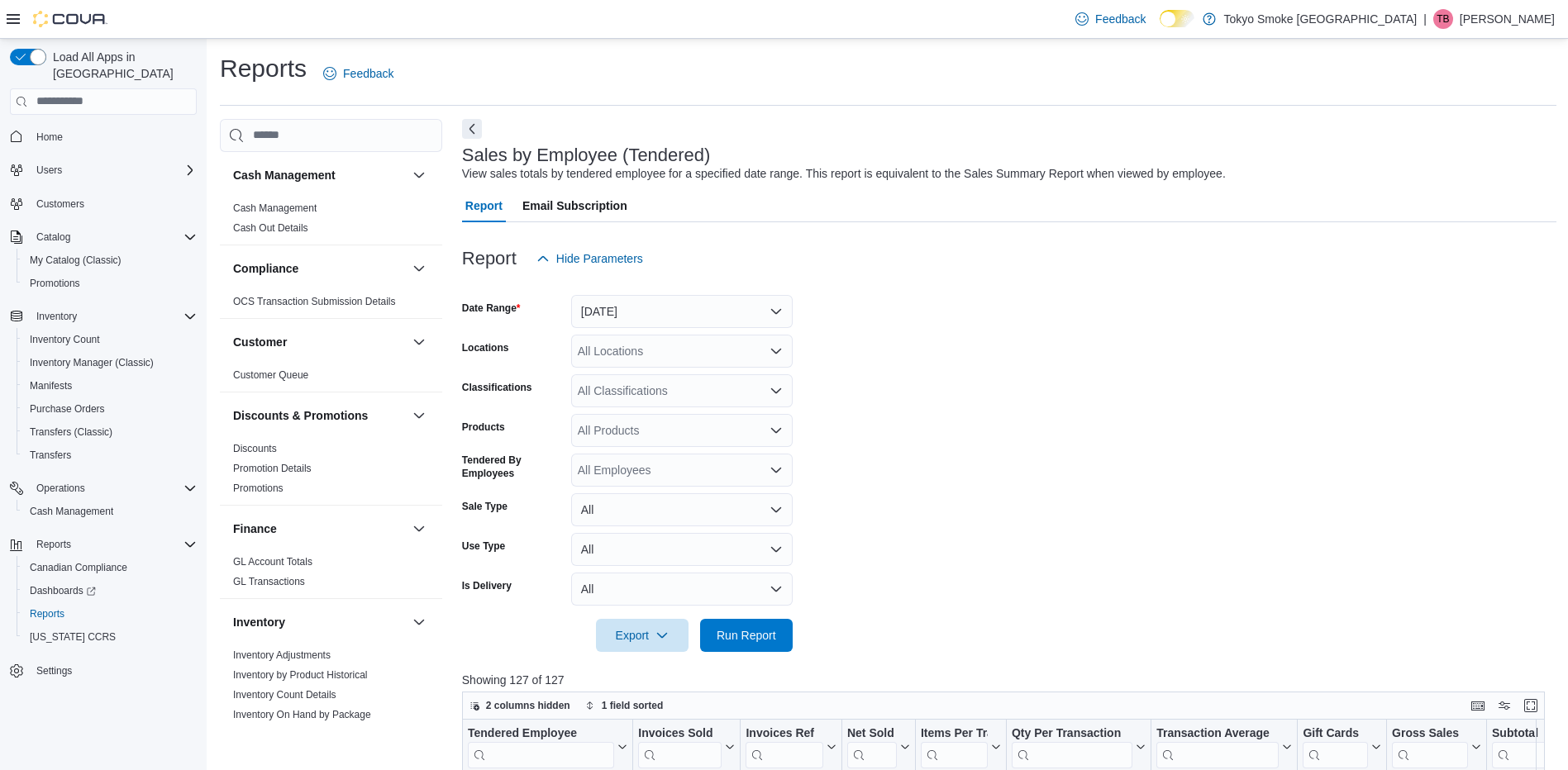
click at [1484, 13] on p "[PERSON_NAME]" at bounding box center [1507, 19] width 95 height 20
click at [1440, 168] on span "Sign Out" at bounding box center [1448, 162] width 45 height 17
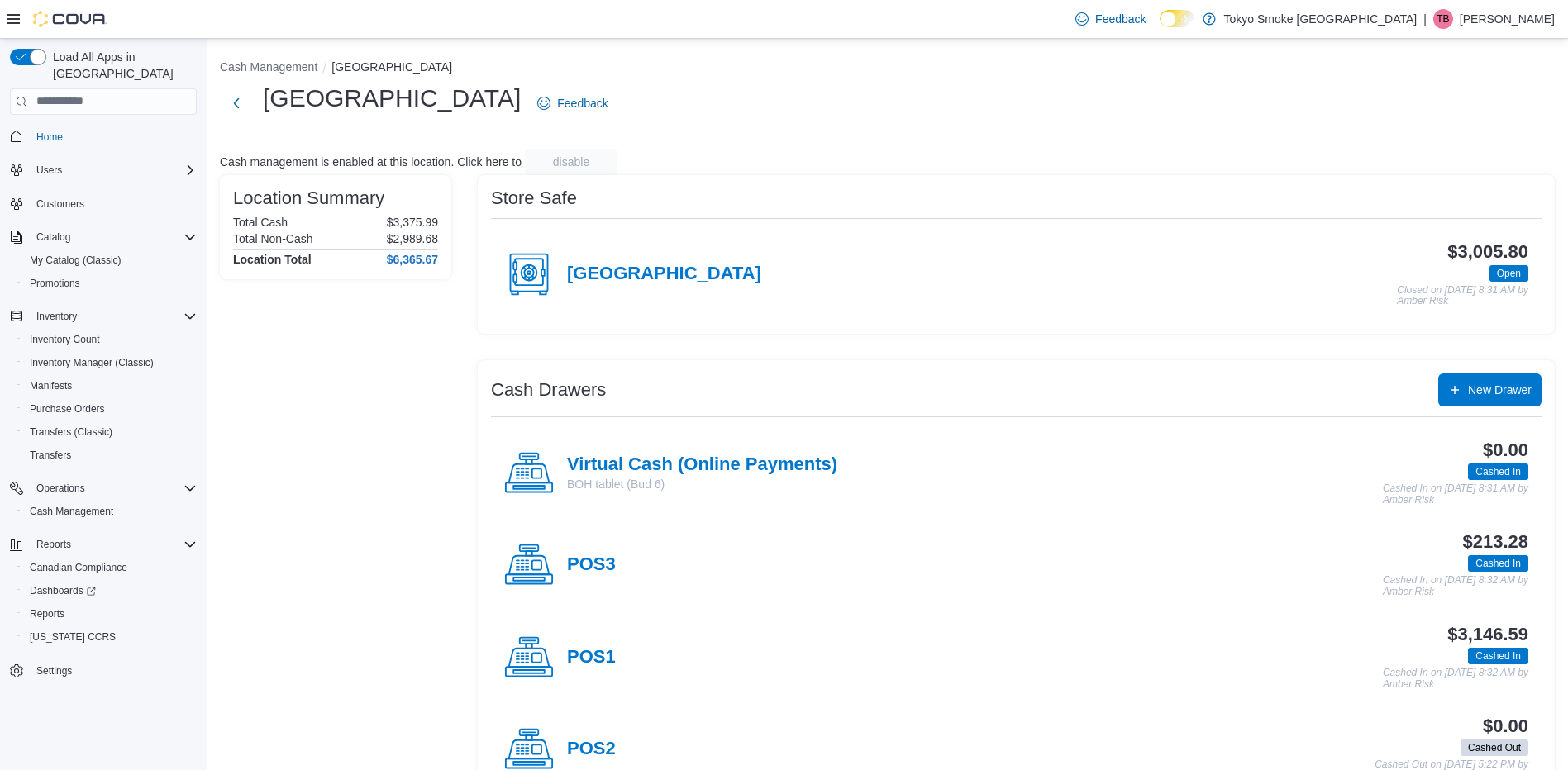
scroll to position [52, 0]
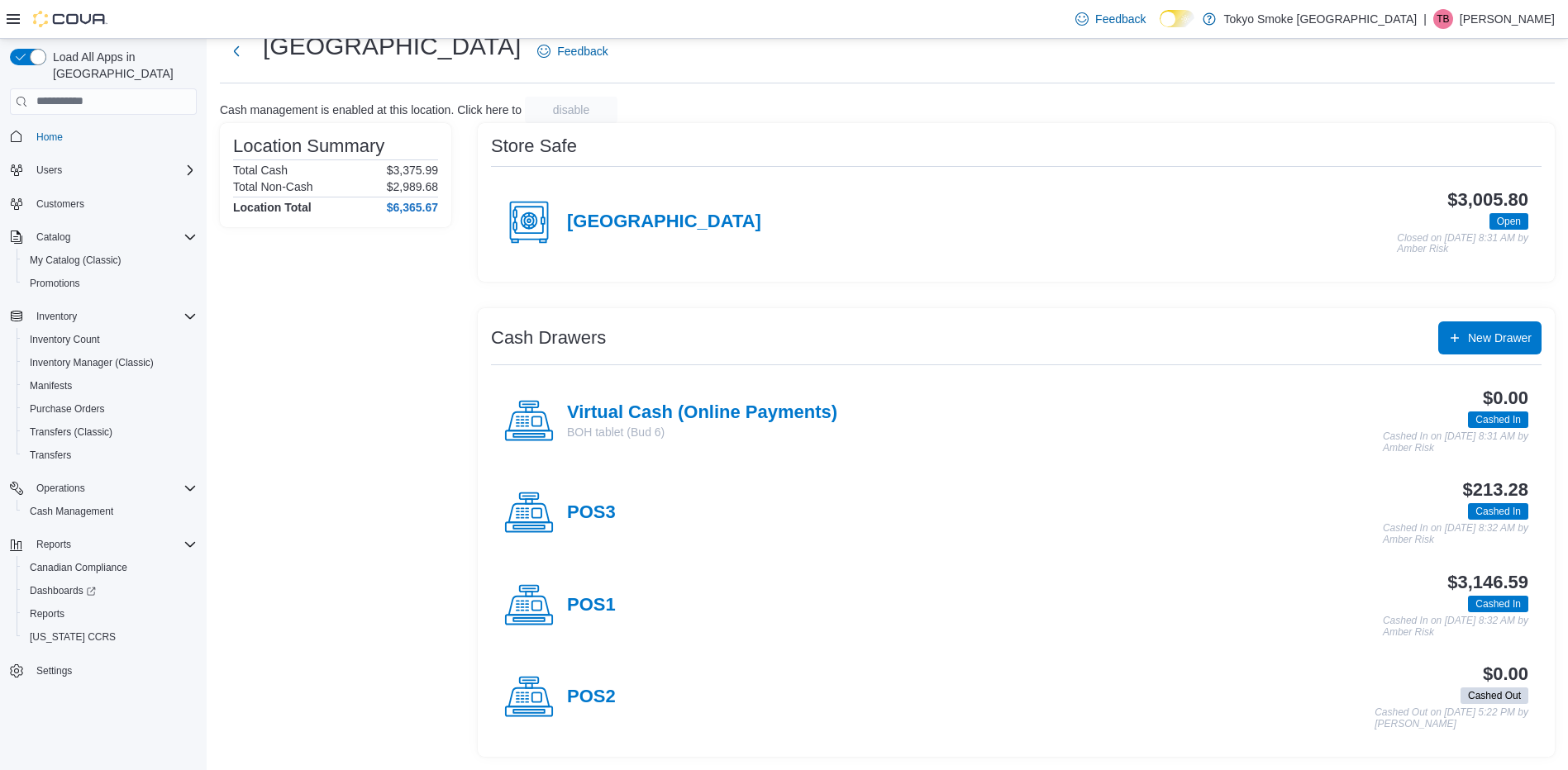
click at [1507, 7] on div "Feedback Dark Mode Tokyo Smoke [GEOGRAPHIC_DATA] | TB [PERSON_NAME]" at bounding box center [1312, 19] width 486 height 33
click at [1485, 26] on p "[PERSON_NAME]" at bounding box center [1507, 19] width 95 height 20
click at [1443, 162] on span "Sign Out" at bounding box center [1448, 162] width 45 height 17
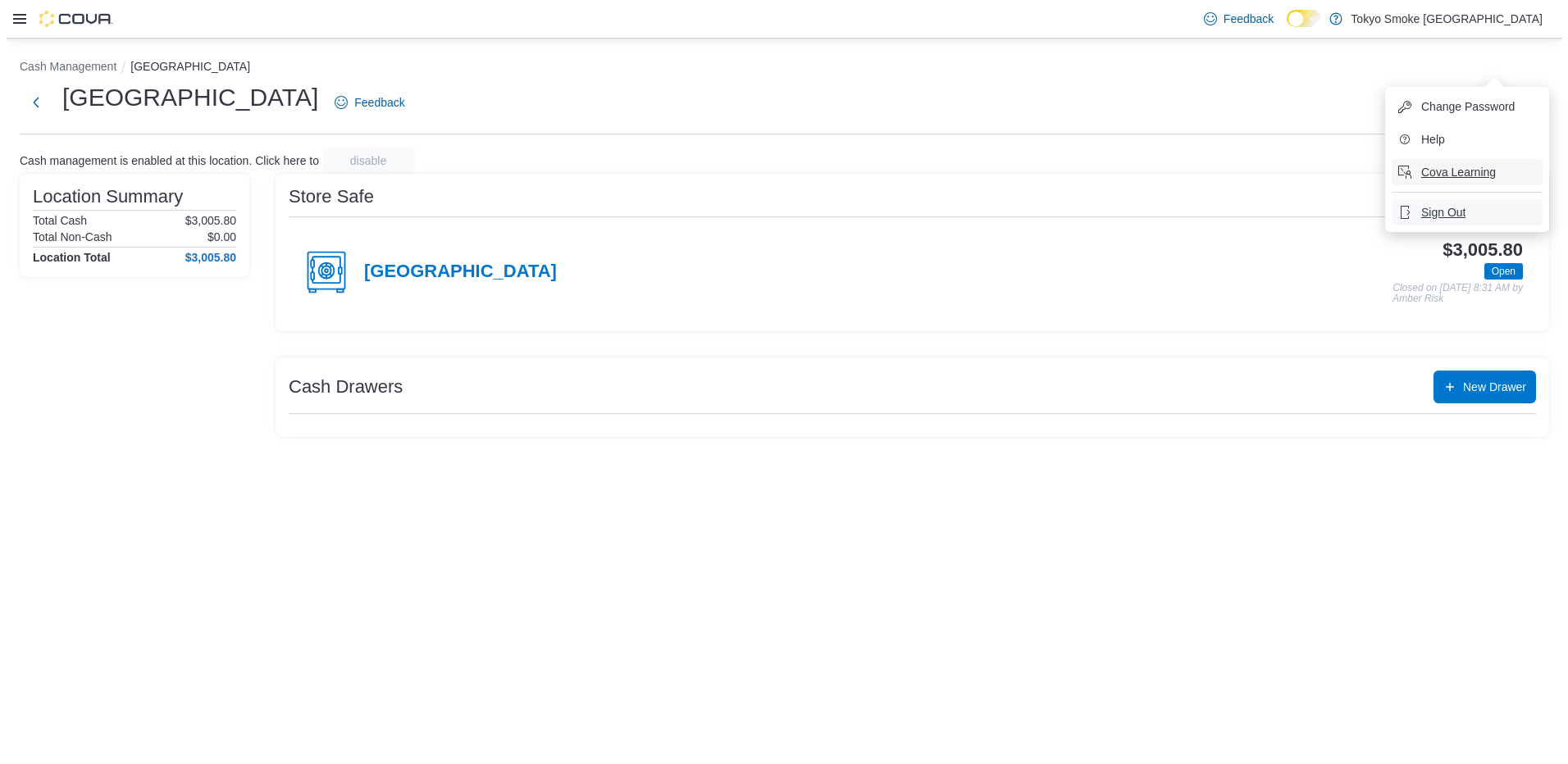
scroll to position [0, 0]
